Goal: Check status: Check status

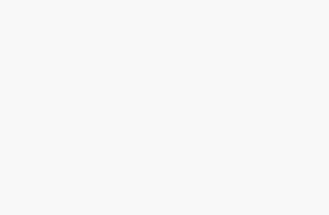
click at [216, 54] on body at bounding box center [164, 107] width 329 height 215
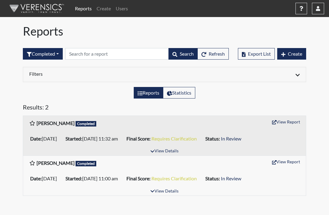
click at [174, 151] on button "View Details" at bounding box center [164, 151] width 33 height 8
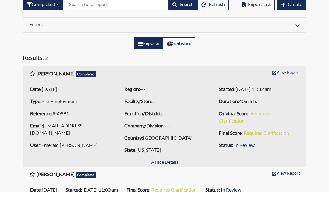
scroll to position [27, 0]
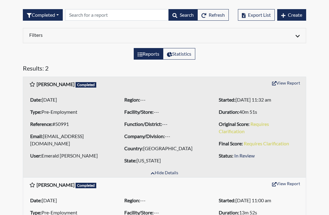
scroll to position [0, 0]
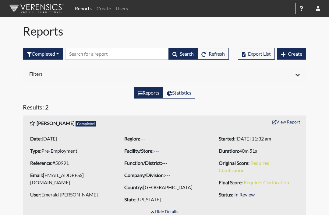
click at [57, 53] on button "Completed" at bounding box center [43, 54] width 40 height 12
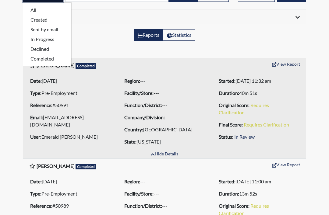
scroll to position [88, 0]
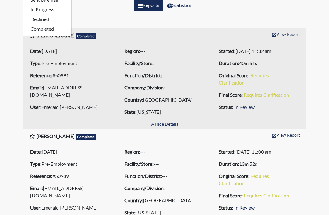
click at [198, 85] on li "Company/Division: ---" at bounding box center [164, 88] width 85 height 10
click at [293, 38] on button "View Report" at bounding box center [285, 34] width 33 height 9
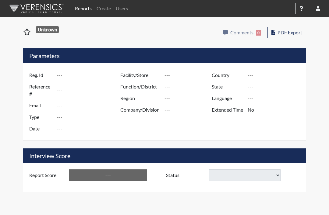
type input "[PERSON_NAME]"
type input "50991"
type input "[EMAIL_ADDRESS][DOMAIN_NAME]"
type input "Pre-Employment"
type input "Aug 28, 2025"
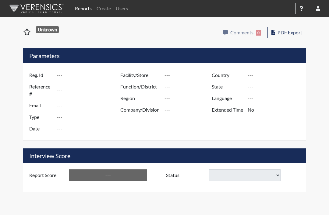
type input "[GEOGRAPHIC_DATA]"
type input "[US_STATE]"
type input "English"
type input "Yes"
type input "Requires Clarification"
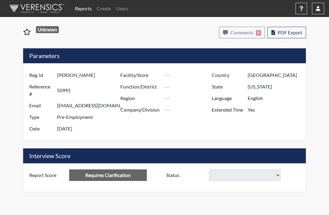
select select
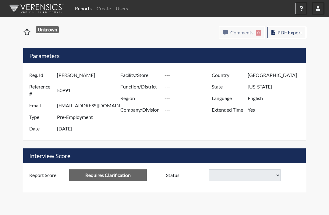
select select
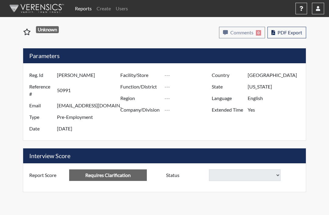
select select
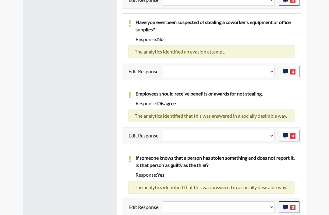
scroll to position [1160, 0]
